Goal: Task Accomplishment & Management: Manage account settings

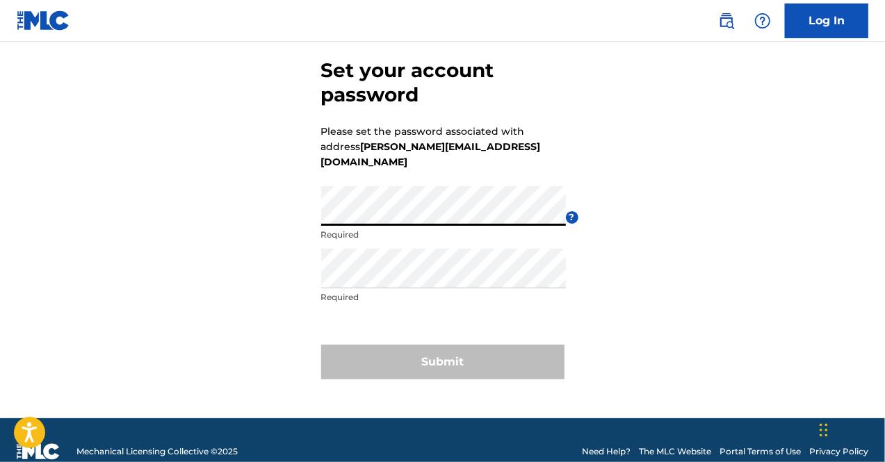
scroll to position [70, 0]
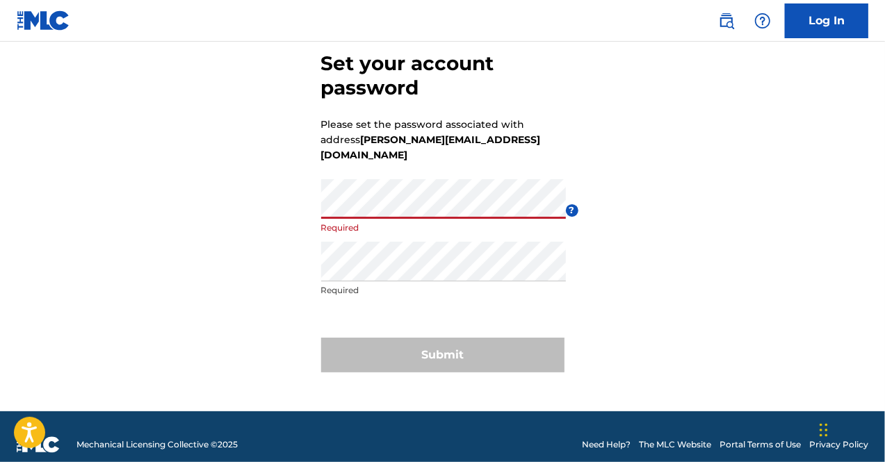
click at [236, 256] on div "Set your account password Please set the password associated with address [PERS…" at bounding box center [442, 209] width 885 height 405
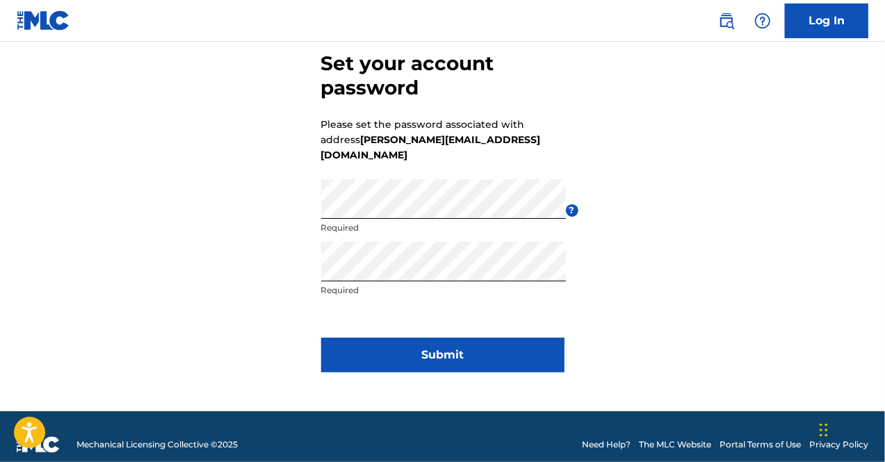
click at [437, 339] on button "Submit" at bounding box center [442, 355] width 243 height 35
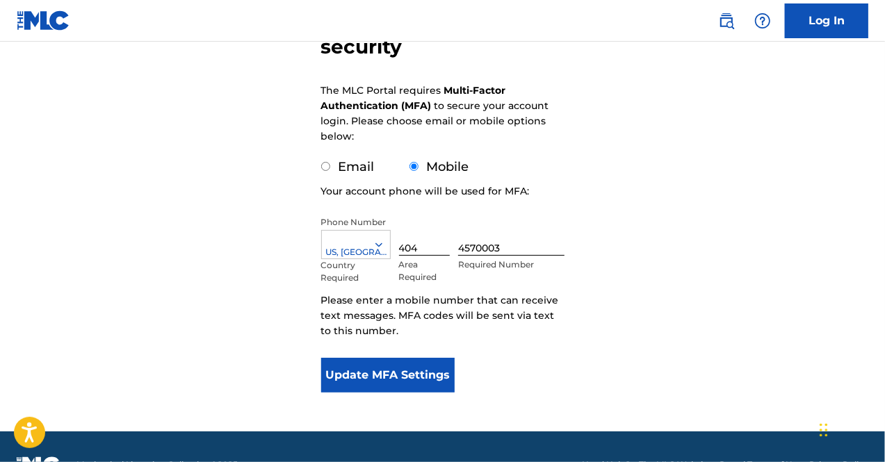
scroll to position [202, 0]
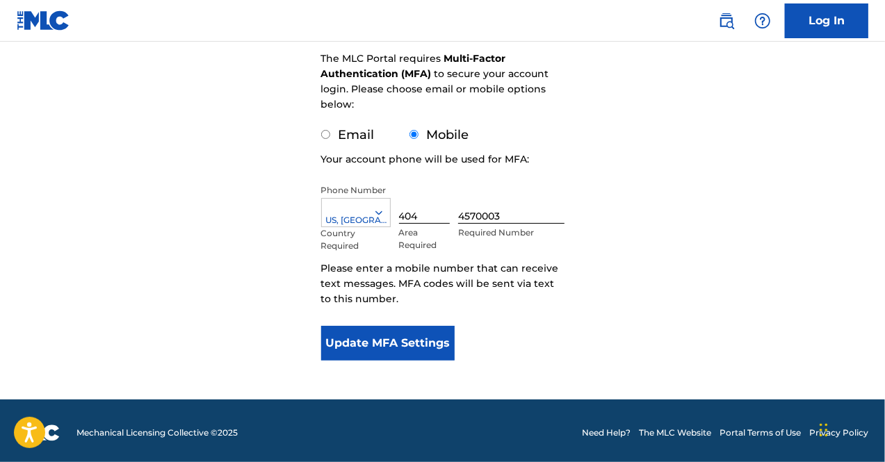
click at [391, 344] on button "Update MFA Settings" at bounding box center [388, 343] width 134 height 35
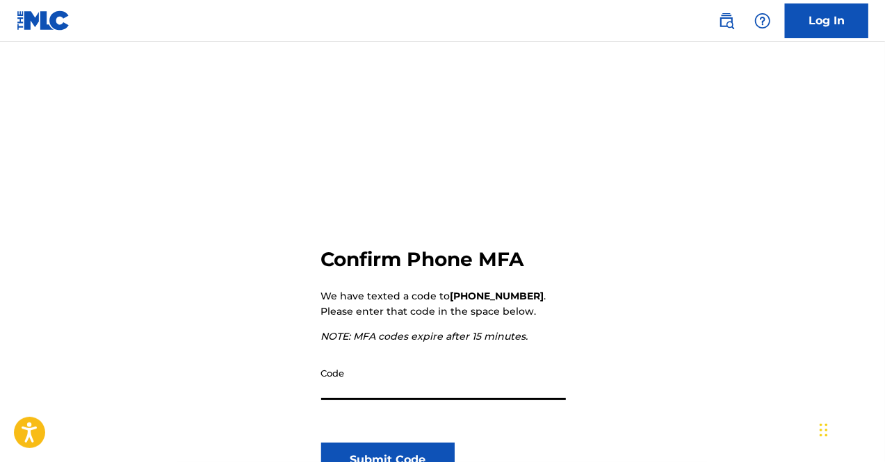
click at [370, 372] on input "Code" at bounding box center [443, 381] width 245 height 40
click at [353, 382] on input "Code" at bounding box center [443, 381] width 245 height 40
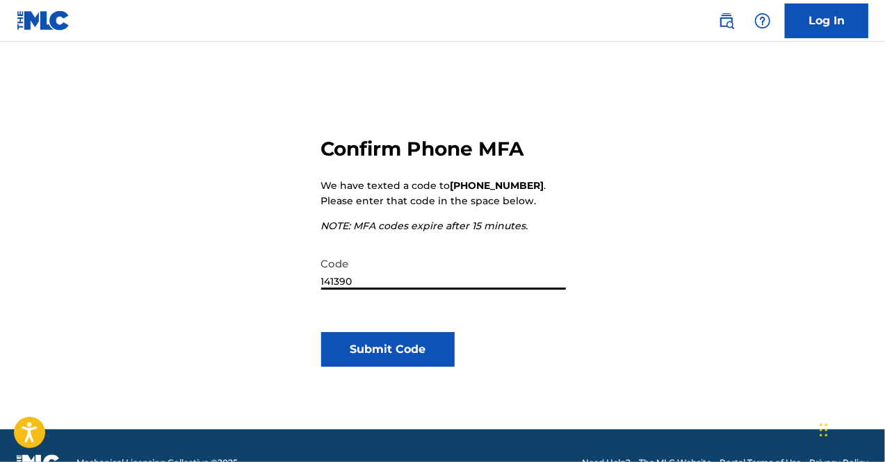
scroll to position [117, 0]
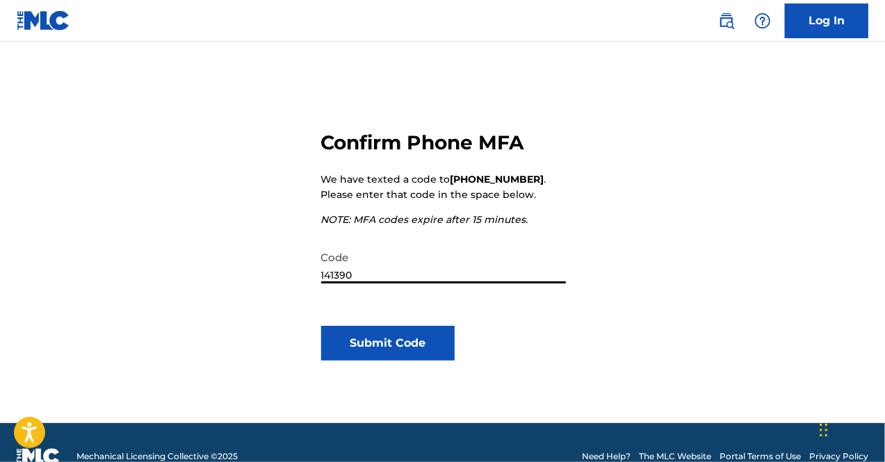
type input "141390"
click at [382, 341] on button "Submit Code" at bounding box center [388, 343] width 134 height 35
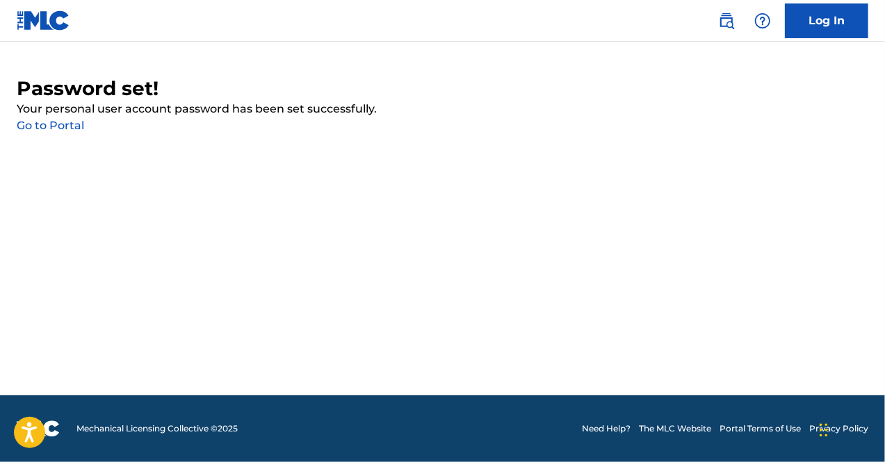
click at [836, 23] on link "Log In" at bounding box center [826, 20] width 83 height 35
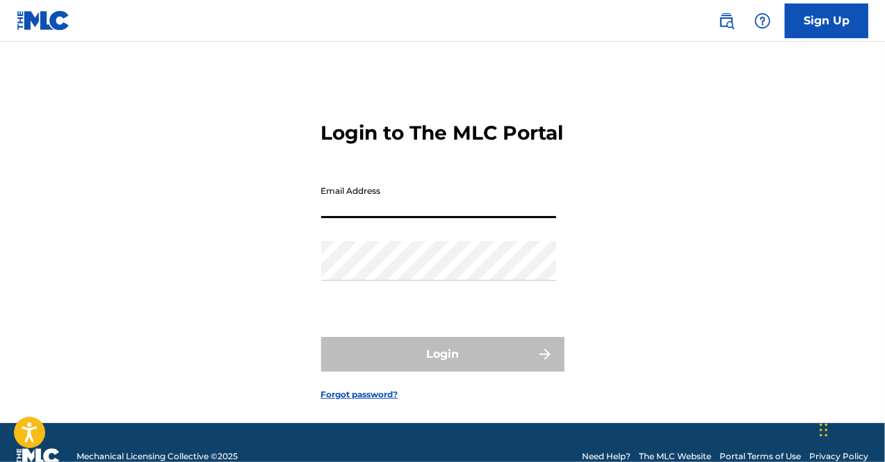
click at [393, 218] on input "Email Address" at bounding box center [438, 199] width 235 height 40
type input "[PERSON_NAME][EMAIL_ADDRESS][DOMAIN_NAME]"
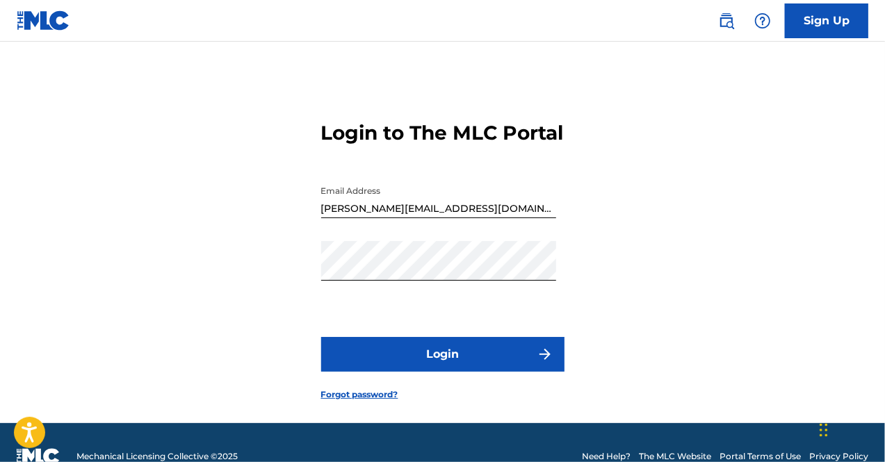
click at [447, 397] on form "Login to The MLC Portal Email Address [PERSON_NAME][EMAIL_ADDRESS][DOMAIN_NAME]…" at bounding box center [442, 249] width 243 height 347
click at [447, 372] on button "Login" at bounding box center [442, 354] width 243 height 35
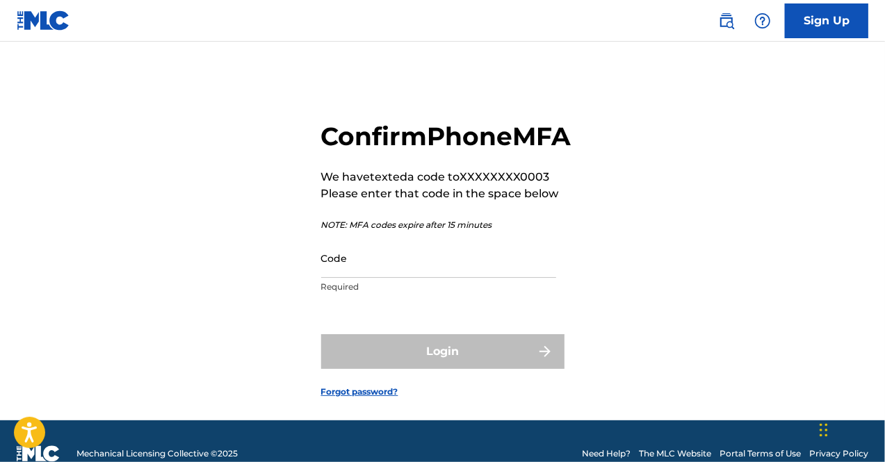
click at [373, 278] on input "Code" at bounding box center [438, 259] width 235 height 40
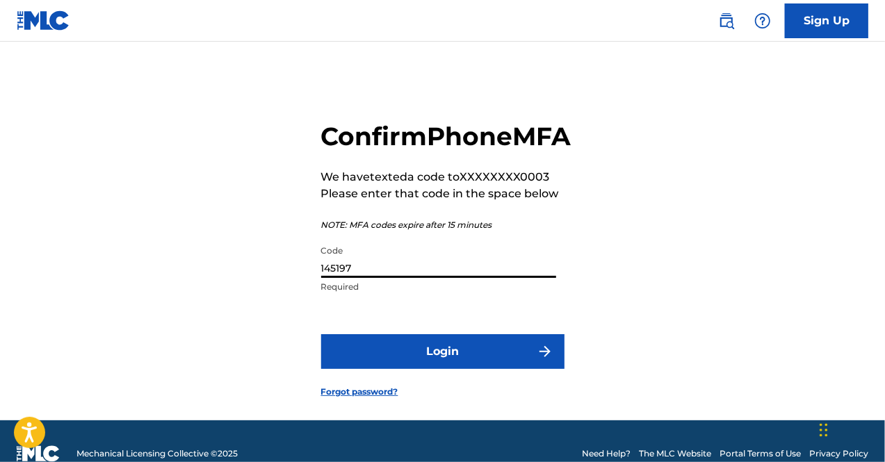
type input "145197"
click at [434, 369] on button "Login" at bounding box center [442, 351] width 243 height 35
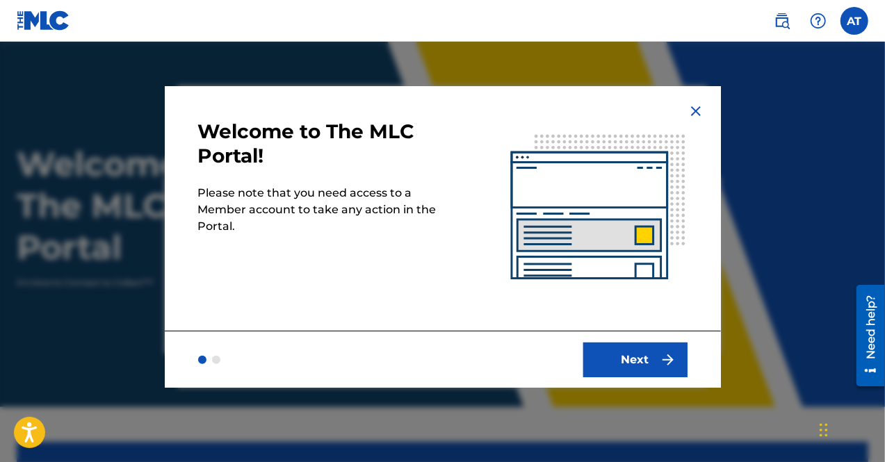
click at [654, 350] on button "Next" at bounding box center [635, 360] width 104 height 35
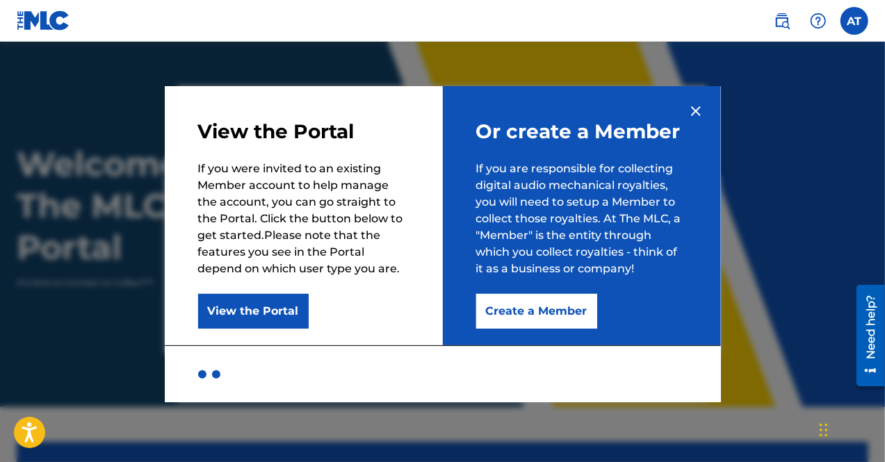
click at [261, 312] on button "View the Portal" at bounding box center [253, 311] width 111 height 35
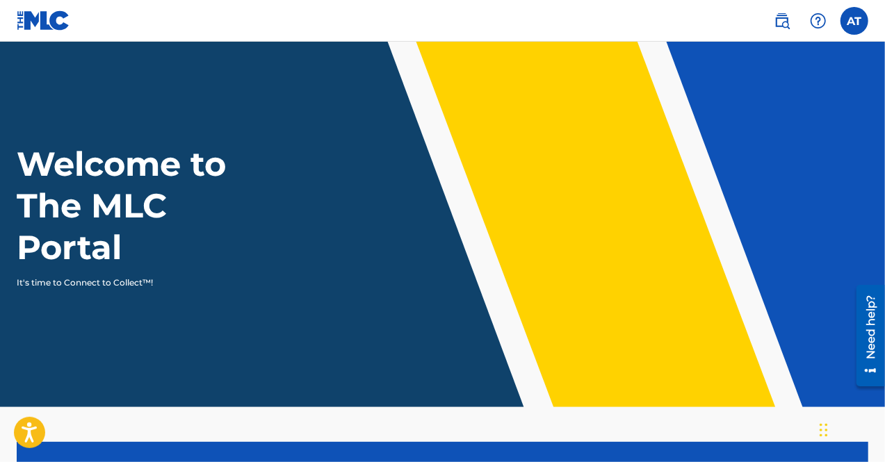
click at [786, 20] on img at bounding box center [782, 21] width 17 height 17
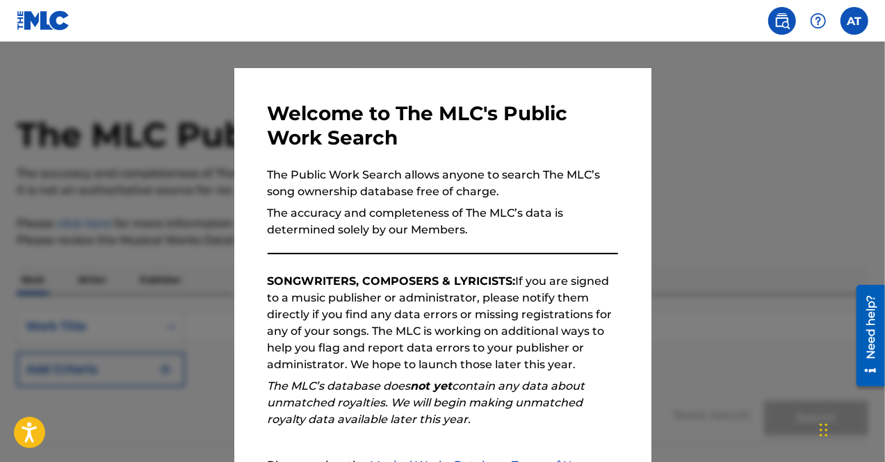
scroll to position [1, 0]
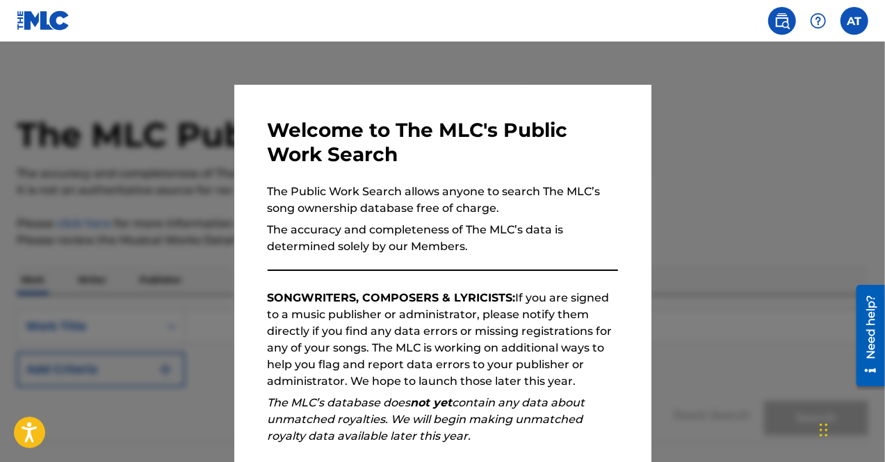
click at [45, 24] on img at bounding box center [44, 20] width 54 height 20
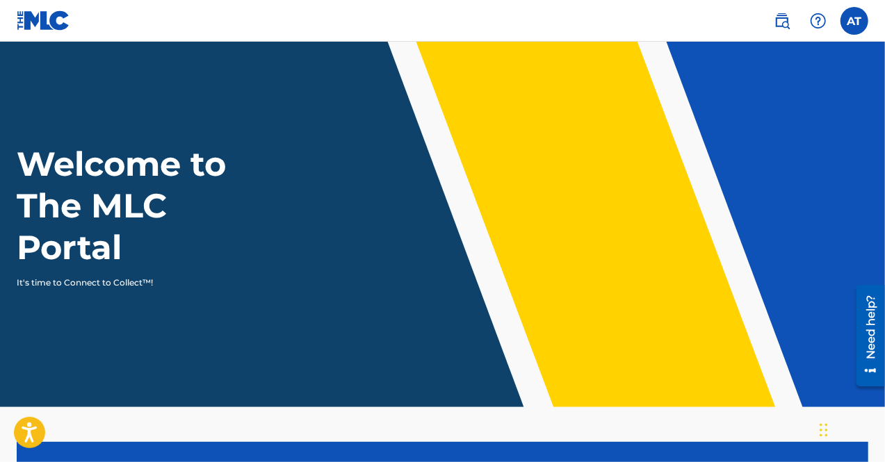
click at [92, 240] on h1 "Welcome to The MLC Portal" at bounding box center [147, 205] width 260 height 125
click at [719, 142] on header "Welcome to The MLC Portal It's time to Connect to Collect™!" at bounding box center [442, 225] width 885 height 366
